Goal: Task Accomplishment & Management: Manage account settings

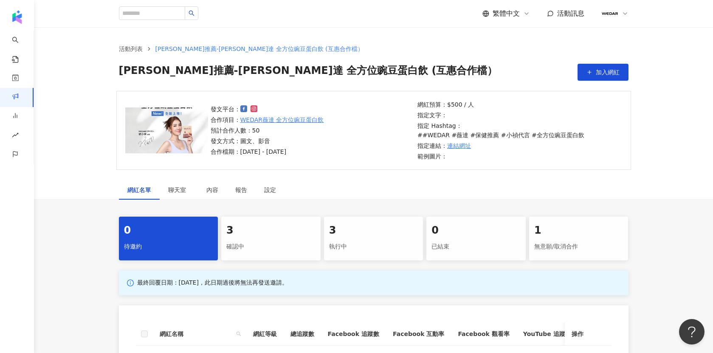
click at [293, 223] on div "3" at bounding box center [270, 230] width 89 height 14
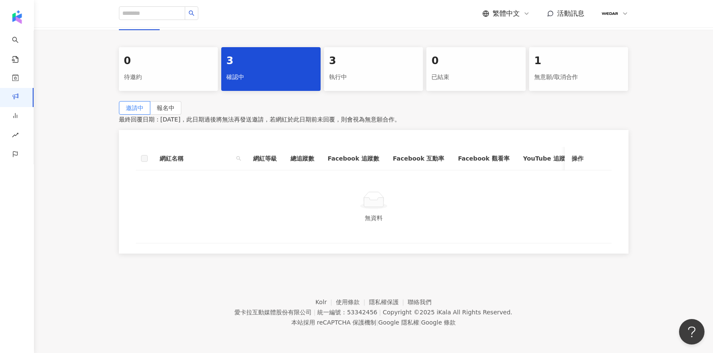
scroll to position [178, 0]
click at [181, 101] on label "報名中" at bounding box center [165, 108] width 31 height 14
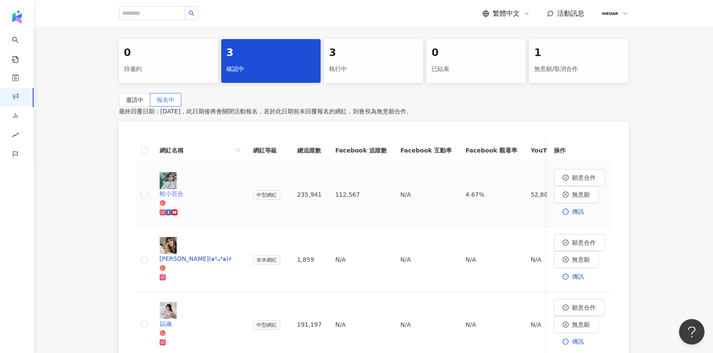
click at [166, 182] on img at bounding box center [168, 180] width 17 height 17
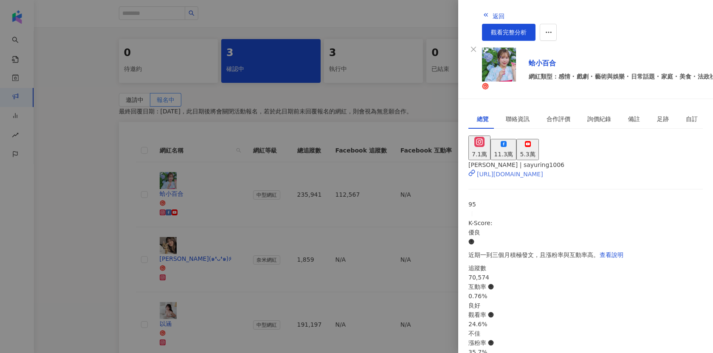
click at [543, 170] on div "[URL][DOMAIN_NAME]" at bounding box center [510, 174] width 66 height 9
click at [126, 131] on div at bounding box center [356, 176] width 713 height 353
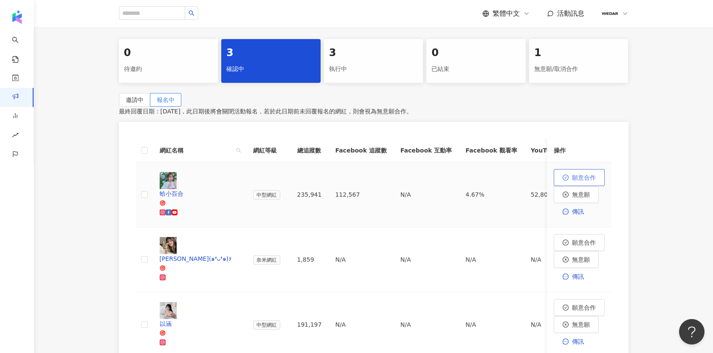
click at [572, 181] on span "願意合作" at bounding box center [584, 177] width 24 height 7
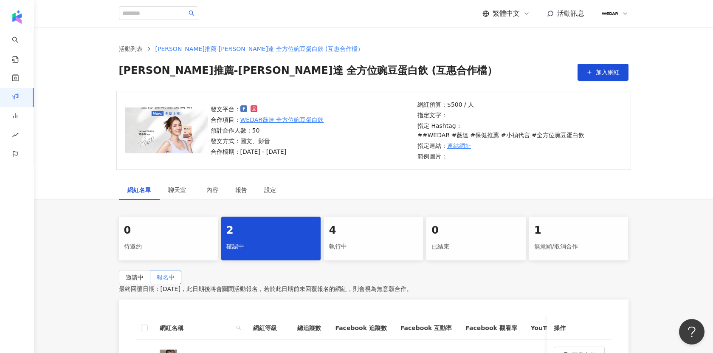
click at [137, 49] on link "活動列表" at bounding box center [130, 48] width 27 height 9
click at [12, 97] on link "商案媒合" at bounding box center [20, 104] width 17 height 33
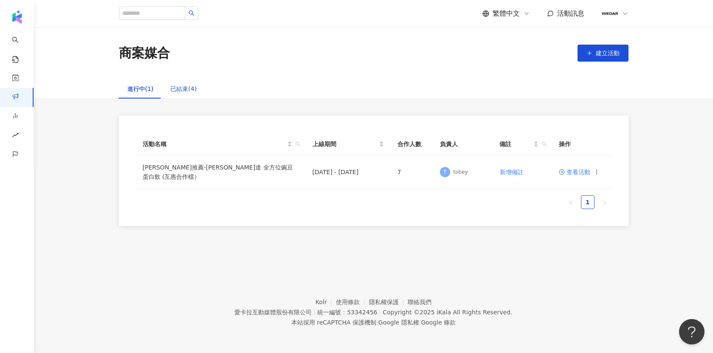
click at [170, 91] on div "已結束(4)" at bounding box center [183, 88] width 26 height 9
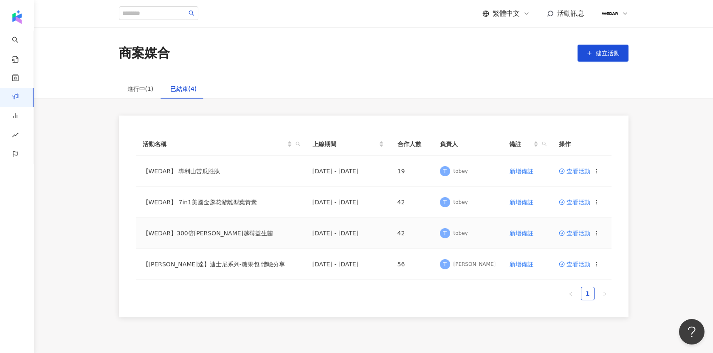
click at [575, 232] on span "查看活動" at bounding box center [574, 233] width 31 height 6
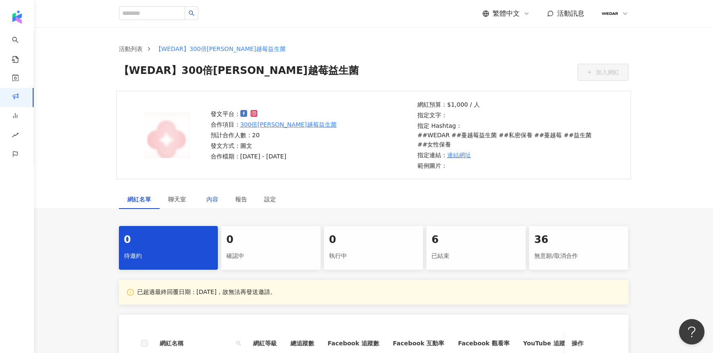
click at [211, 195] on div "內容" at bounding box center [212, 199] width 12 height 9
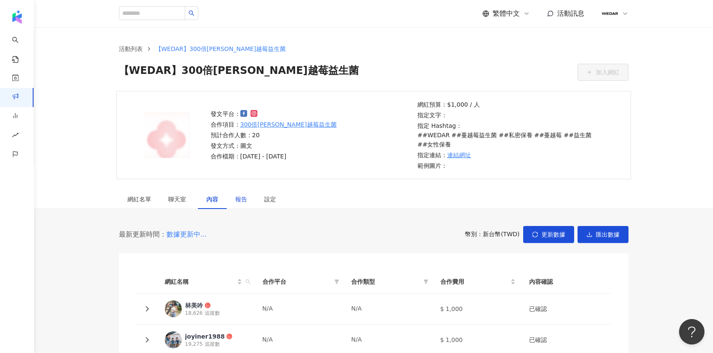
click at [242, 195] on div "報告" at bounding box center [241, 199] width 12 height 9
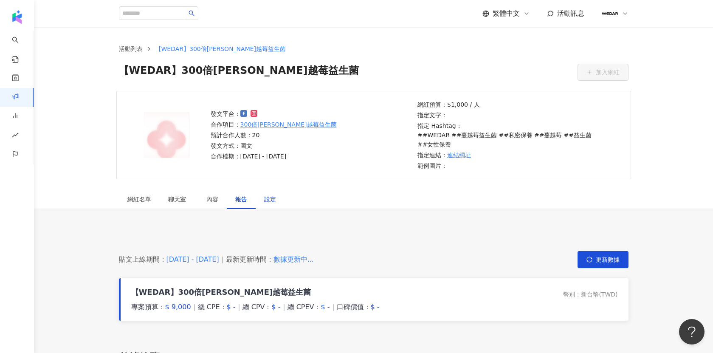
click at [270, 195] on div "設定" at bounding box center [270, 199] width 12 height 9
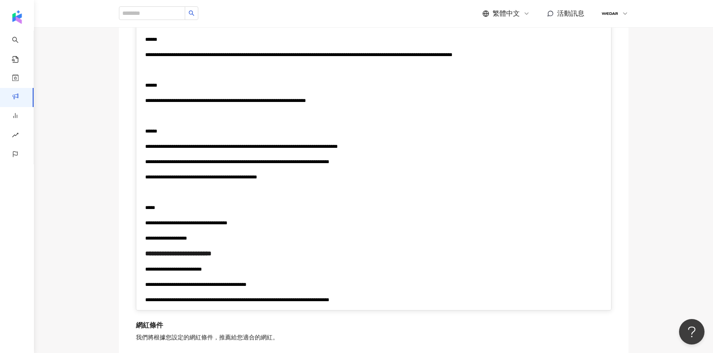
scroll to position [1374, 0]
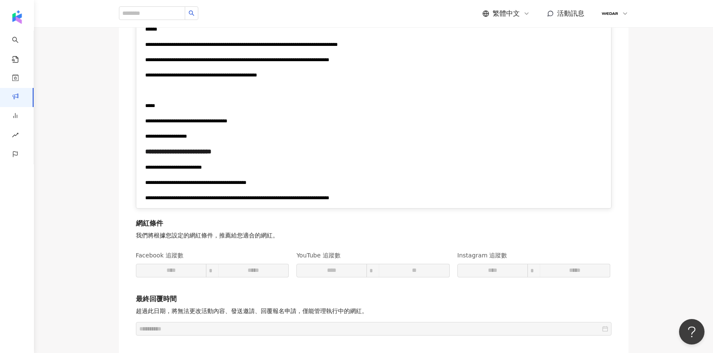
click at [187, 139] on span "**********" at bounding box center [166, 136] width 42 height 5
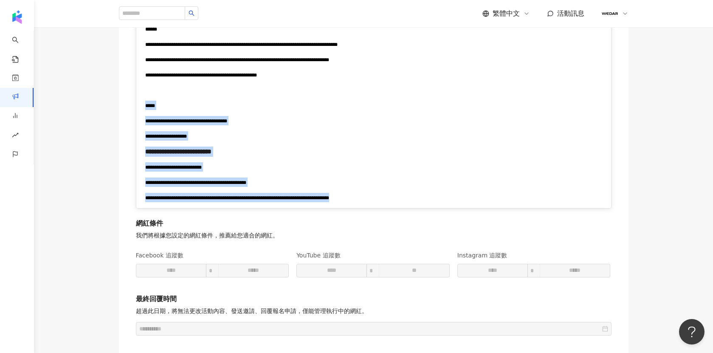
drag, startPoint x: 146, startPoint y: 112, endPoint x: 438, endPoint y: 206, distance: 306.9
copy div "**********"
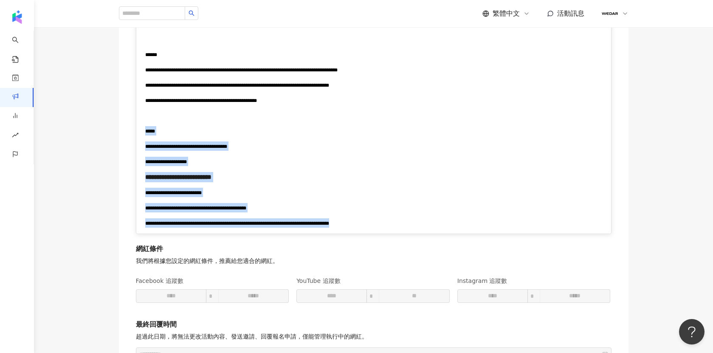
scroll to position [1298, 0]
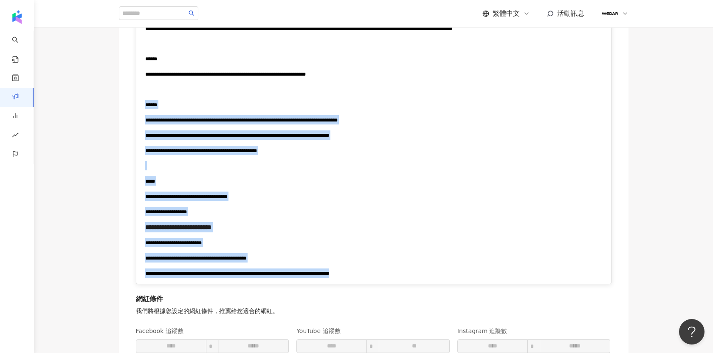
drag, startPoint x: 146, startPoint y: 109, endPoint x: 432, endPoint y: 290, distance: 339.0
click at [432, 284] on div "**********" at bounding box center [373, 43] width 475 height 481
copy div "**********"
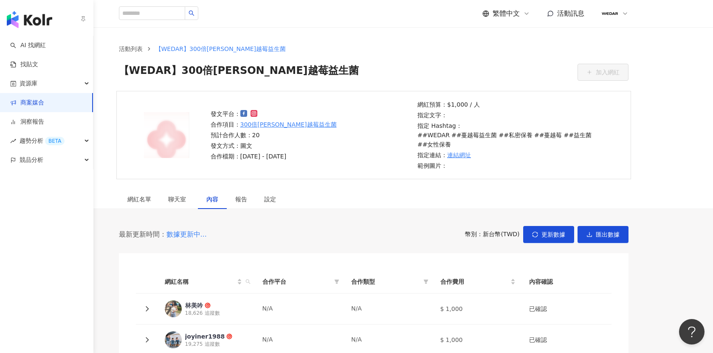
click at [42, 105] on link "商案媒合" at bounding box center [27, 103] width 34 height 8
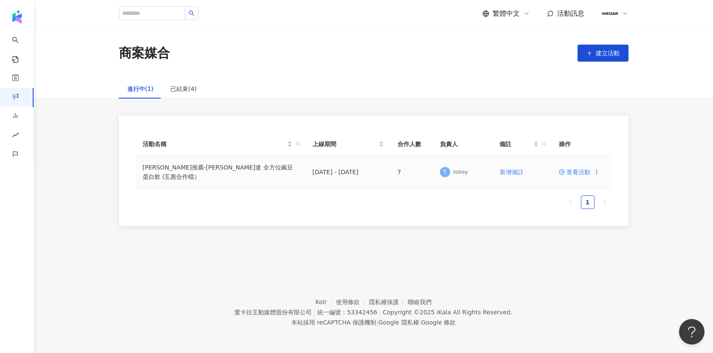
click at [574, 173] on span "查看活動" at bounding box center [574, 172] width 31 height 6
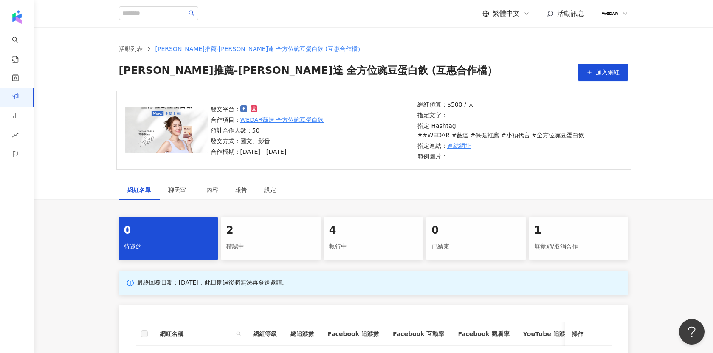
click at [257, 228] on div "2" at bounding box center [270, 230] width 89 height 14
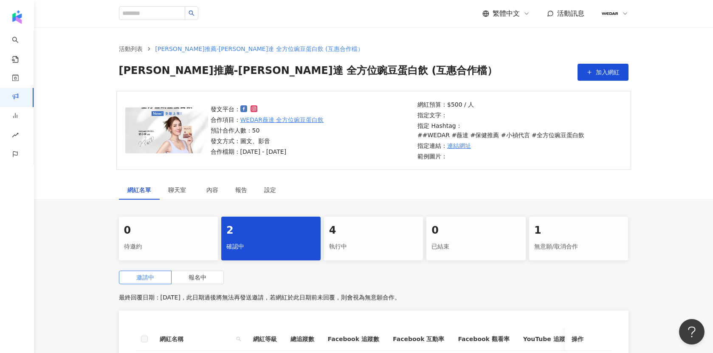
click at [357, 227] on div "4" at bounding box center [373, 230] width 89 height 14
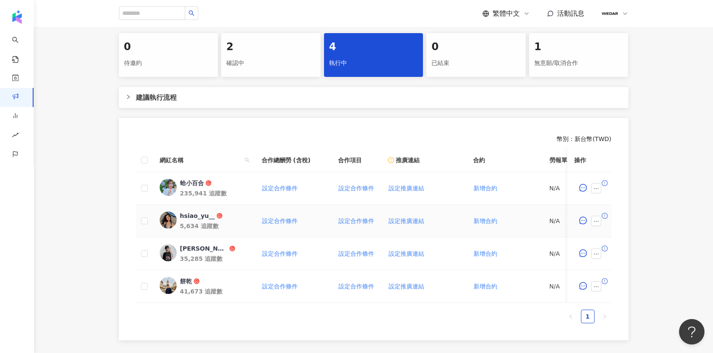
scroll to position [184, 0]
click at [191, 204] on td "hsiao_yu__ 5,634 追蹤數" at bounding box center [204, 220] width 102 height 33
click at [198, 211] on div "hsiao_yu__" at bounding box center [197, 215] width 35 height 8
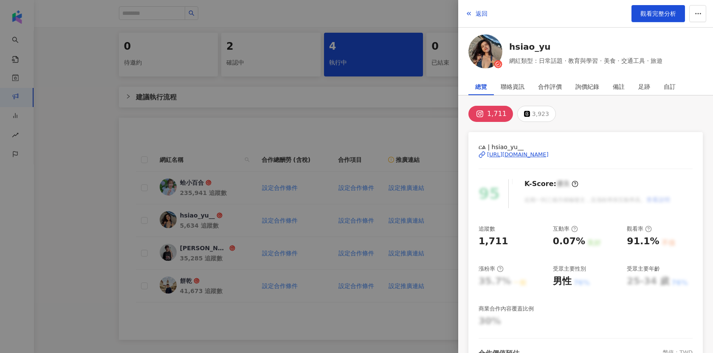
click at [549, 153] on div "https://www.instagram.com/hsiao_yu__/" at bounding box center [518, 155] width 62 height 8
click at [359, 105] on div at bounding box center [356, 176] width 713 height 353
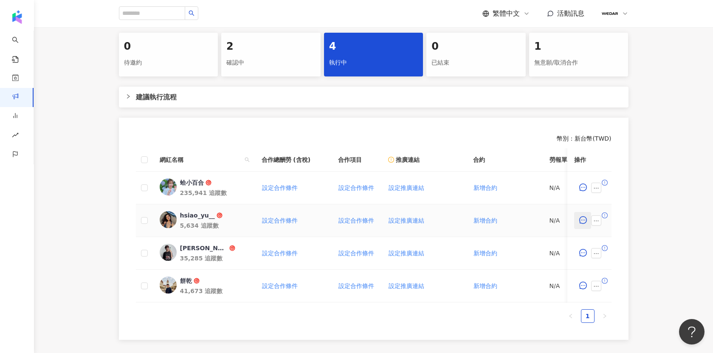
click at [586, 216] on icon "message" at bounding box center [583, 220] width 8 height 8
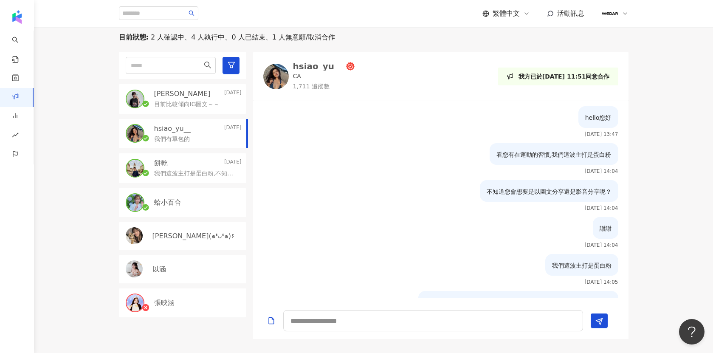
scroll to position [406, 0]
